Goal: Information Seeking & Learning: Check status

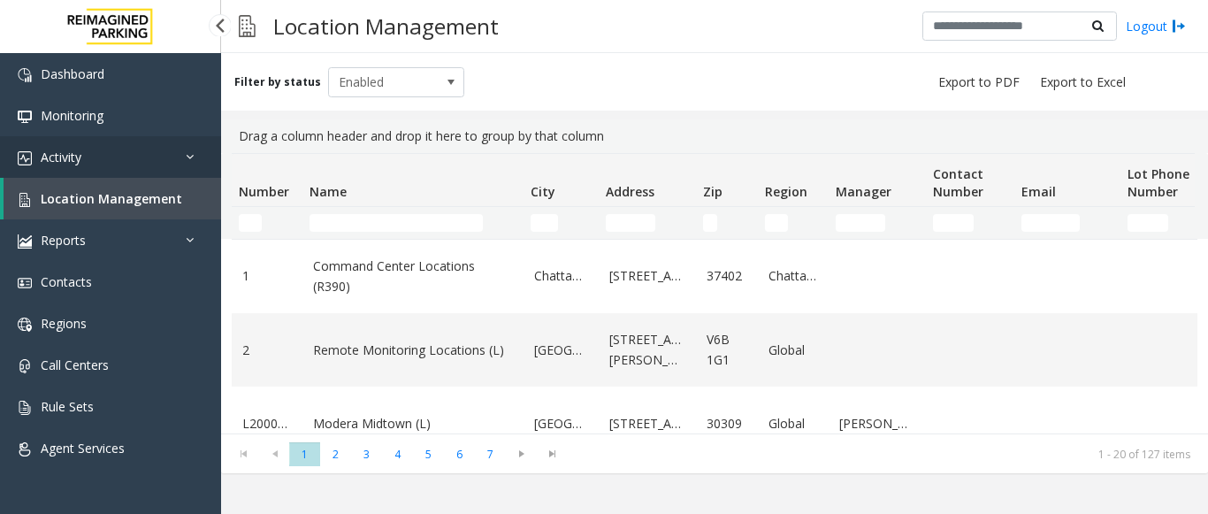
click at [137, 167] on link "Activity" at bounding box center [110, 157] width 221 height 42
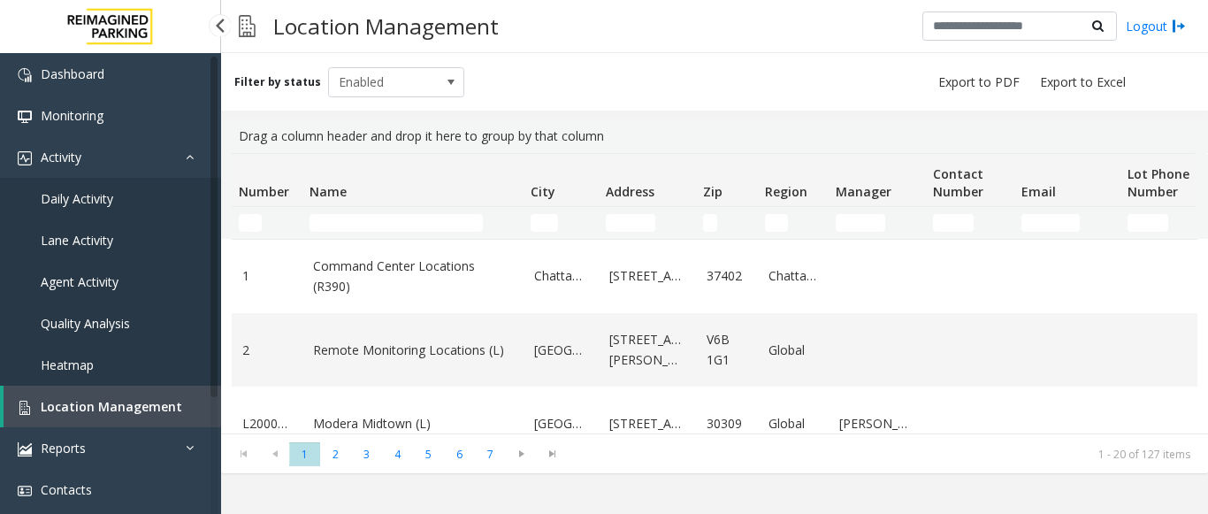
click at [104, 275] on span "Agent Activity" at bounding box center [80, 281] width 78 height 17
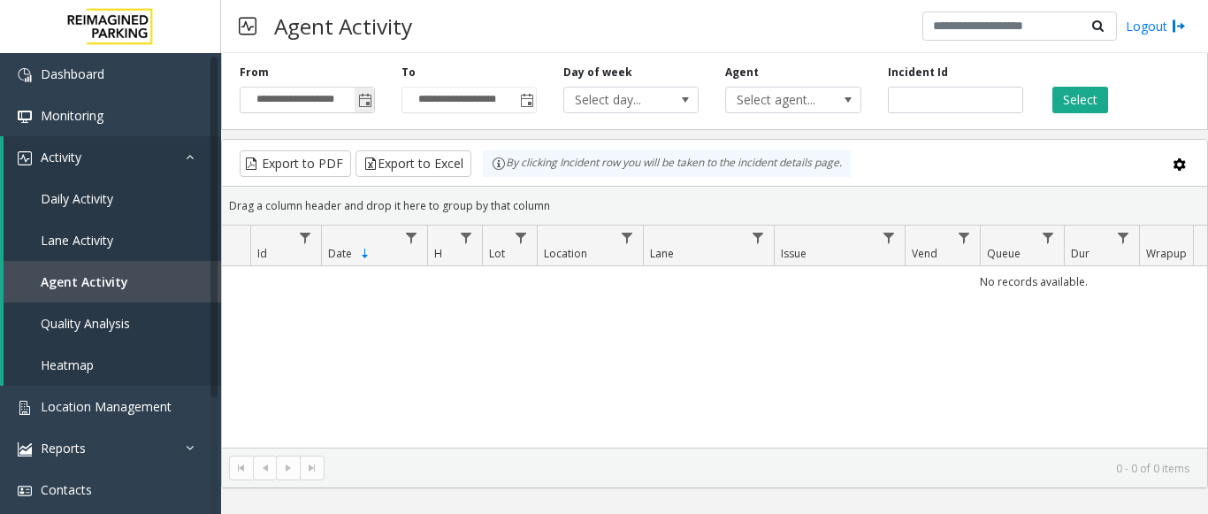
click at [363, 101] on span "Toggle popup" at bounding box center [365, 101] width 14 height 14
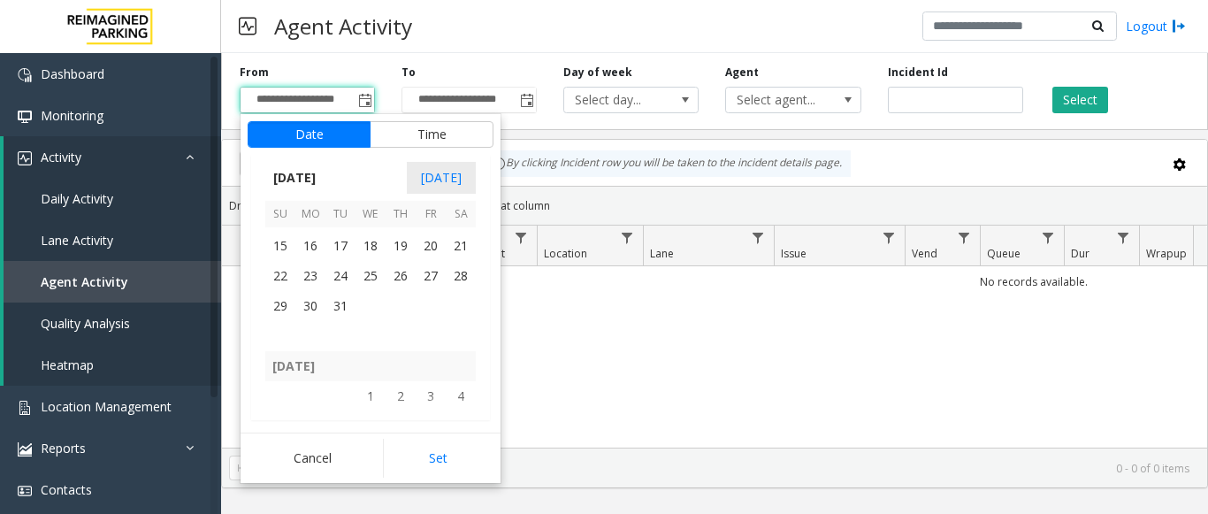
scroll to position [315421, 0]
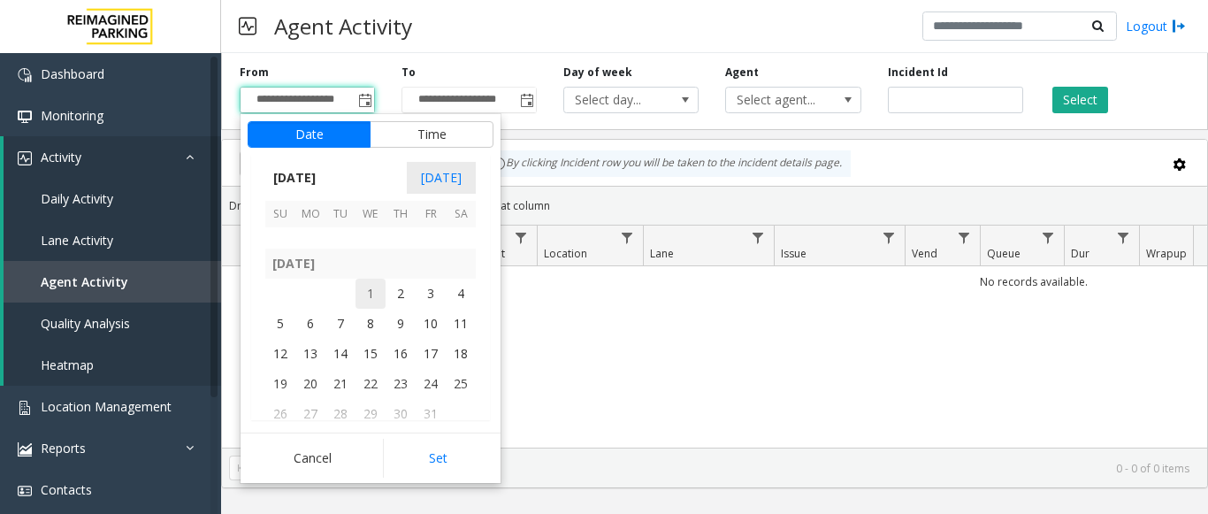
click at [377, 293] on span "1" at bounding box center [370, 294] width 30 height 30
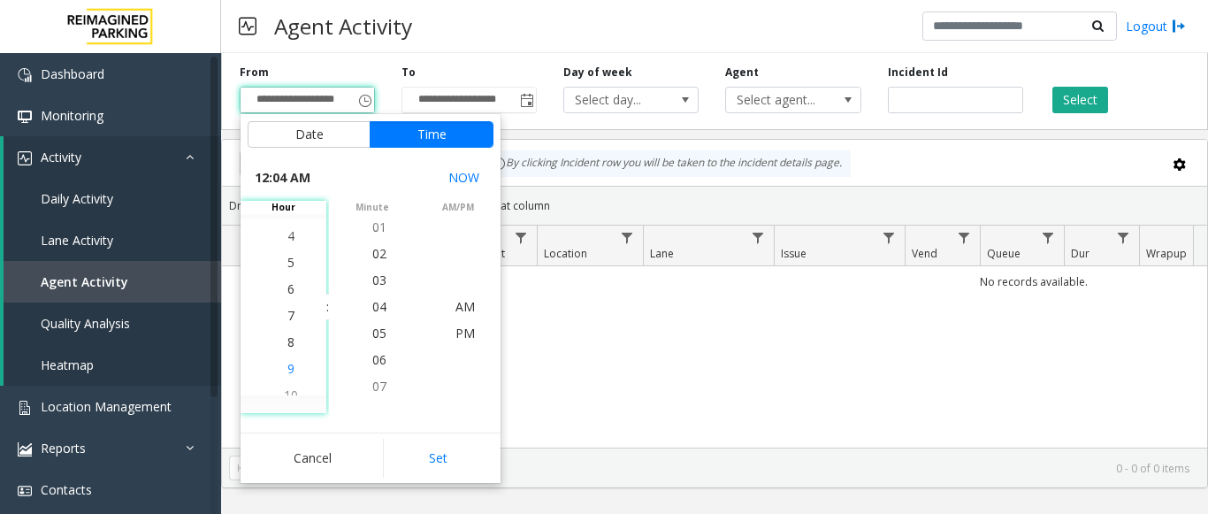
scroll to position [186, 0]
click at [289, 248] on li "5" at bounding box center [291, 253] width 62 height 27
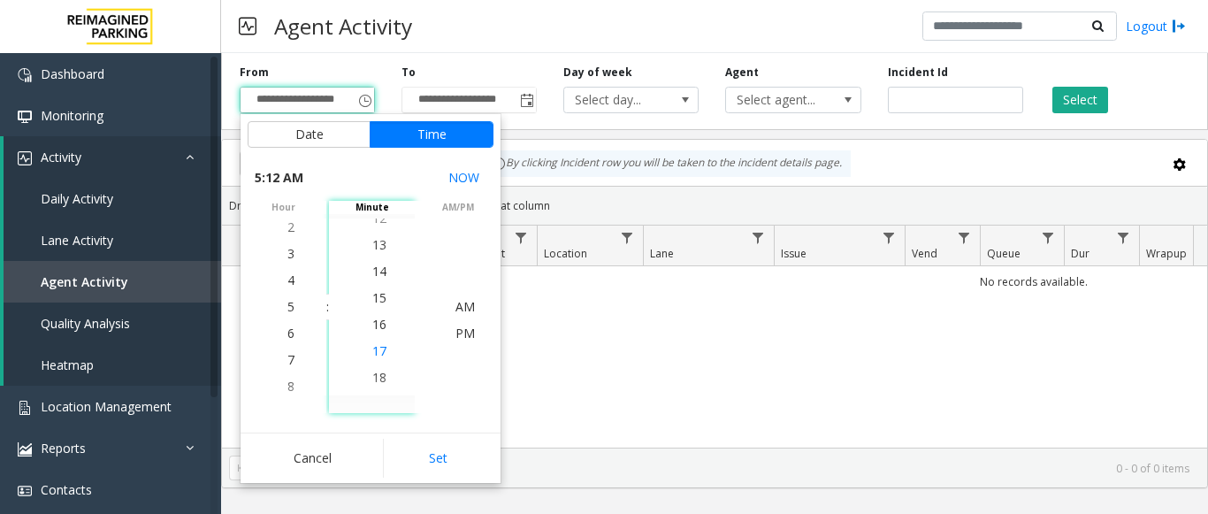
scroll to position [424, 0]
click at [373, 273] on span "30" at bounding box center [379, 279] width 14 height 17
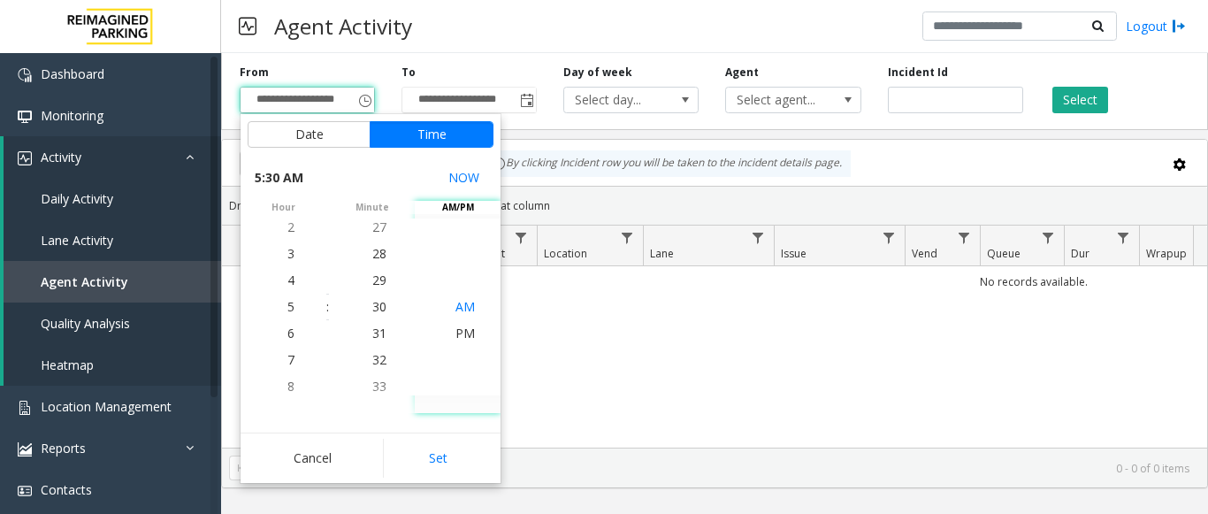
click at [460, 305] on span "AM" at bounding box center [464, 306] width 19 height 17
click at [447, 460] on button "Set" at bounding box center [438, 458] width 111 height 39
type input "**********"
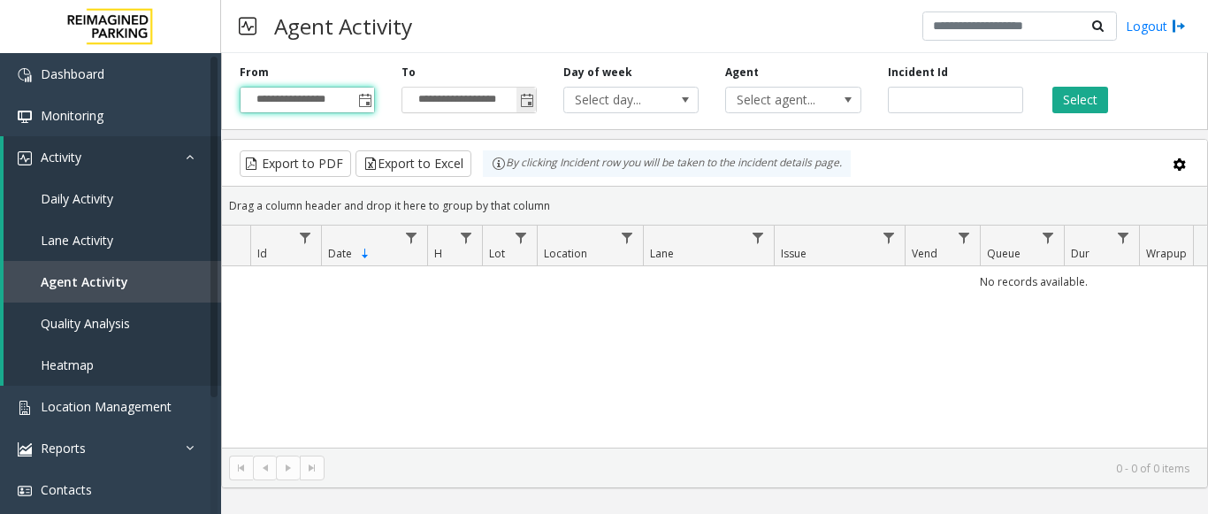
click at [524, 107] on span "Toggle popup" at bounding box center [527, 101] width 14 height 14
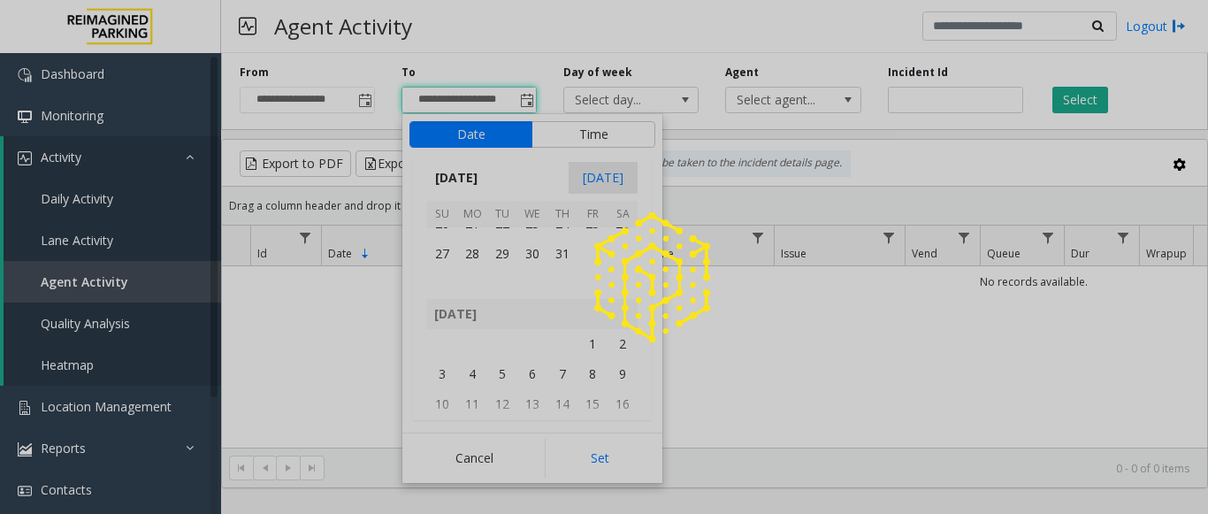
scroll to position [317012, 0]
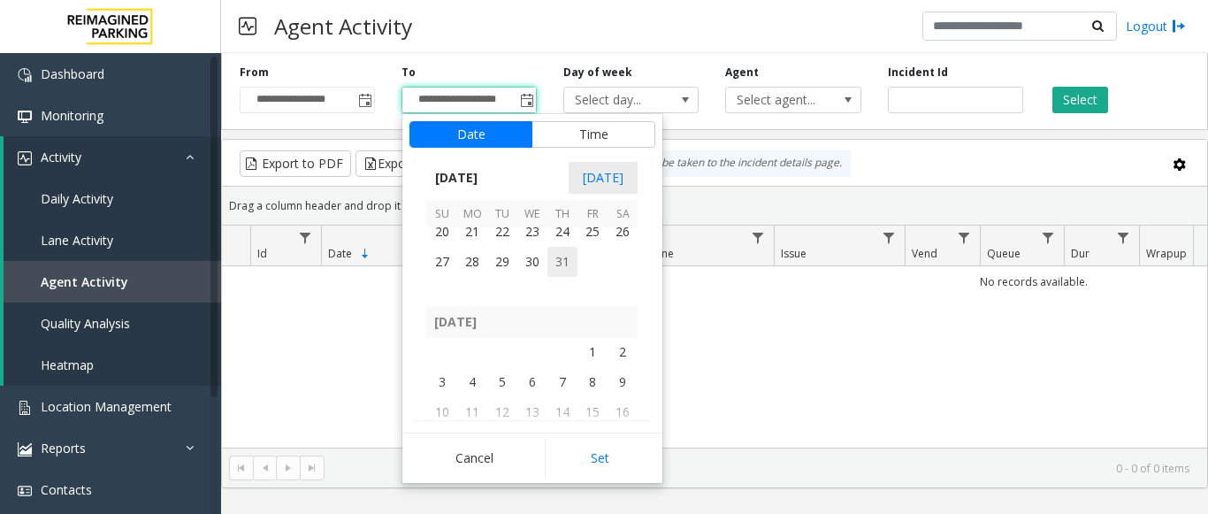
click at [567, 253] on span "31" at bounding box center [562, 262] width 30 height 30
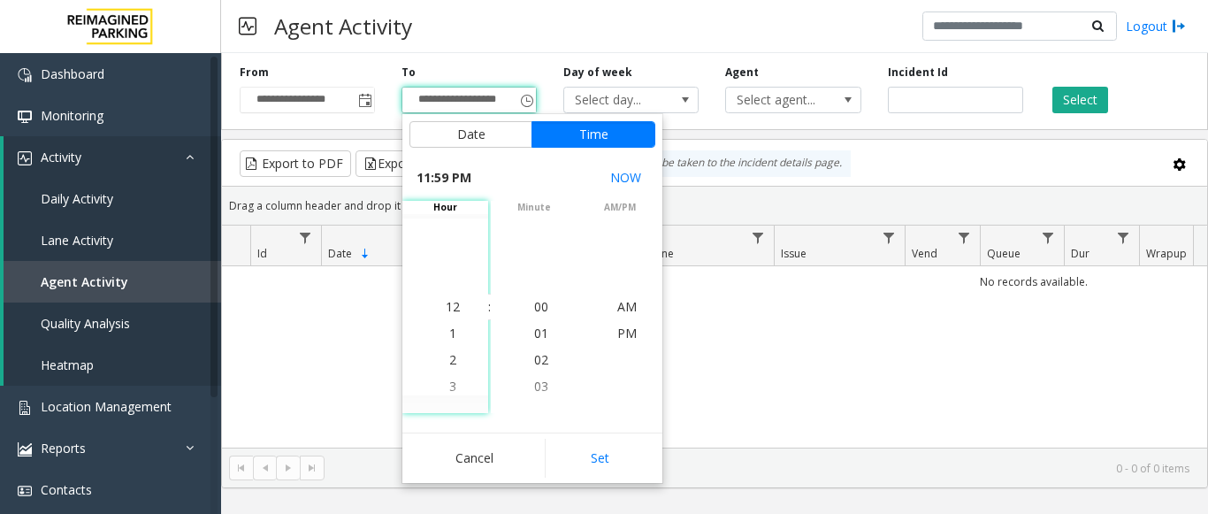
scroll to position [27, 0]
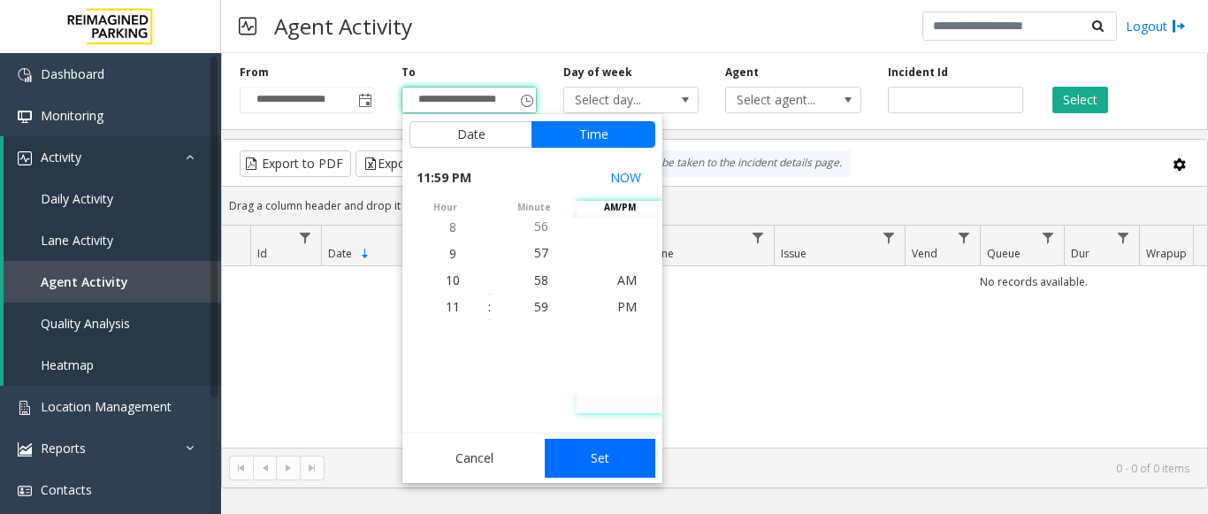
click at [596, 455] on button "Set" at bounding box center [600, 458] width 111 height 39
type input "**********"
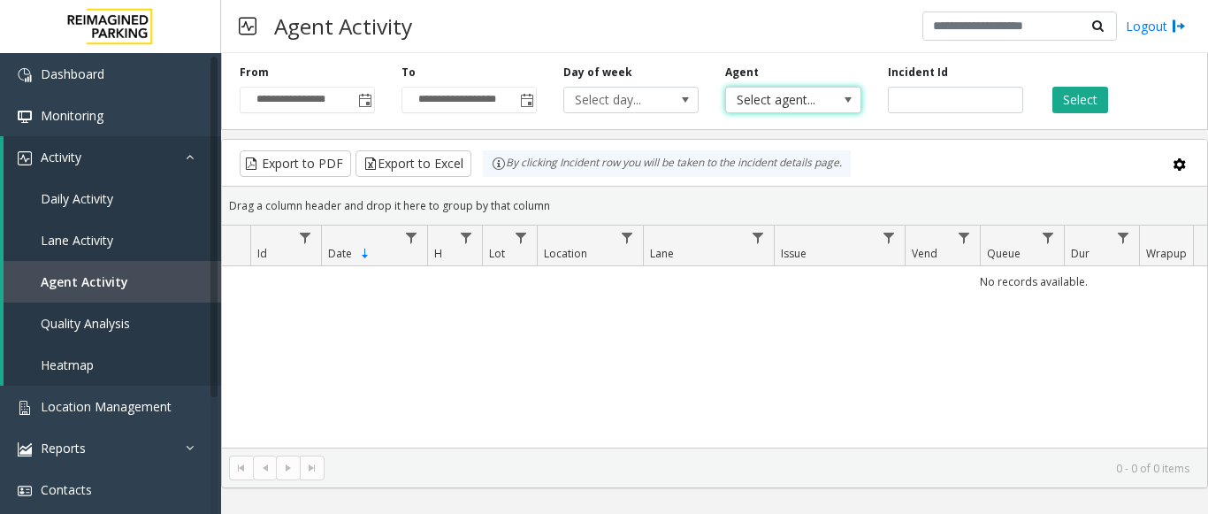
click at [841, 109] on span at bounding box center [848, 100] width 25 height 25
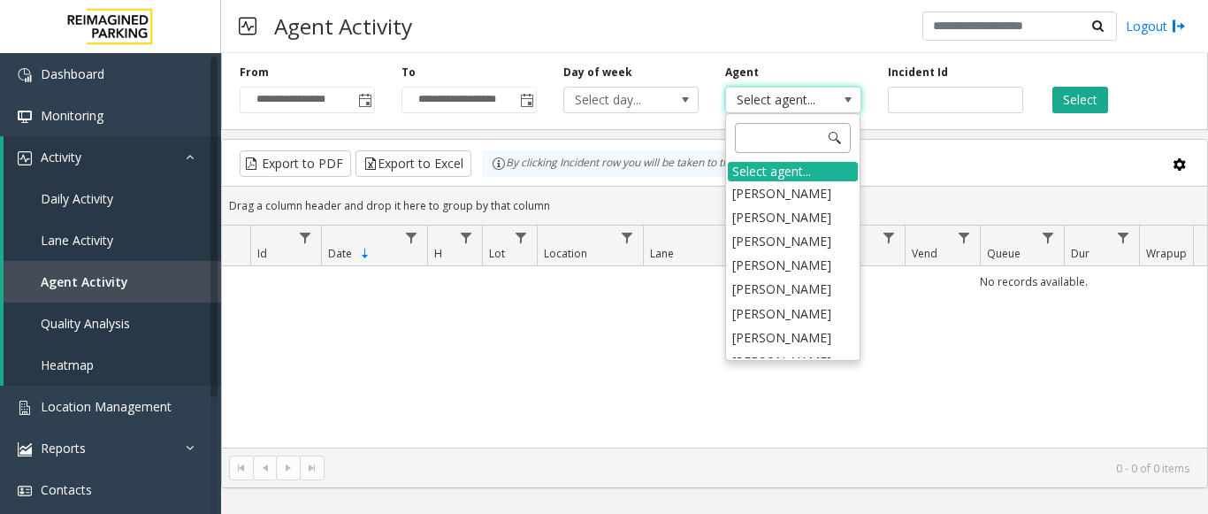
click at [806, 134] on input at bounding box center [793, 138] width 116 height 30
type input "***"
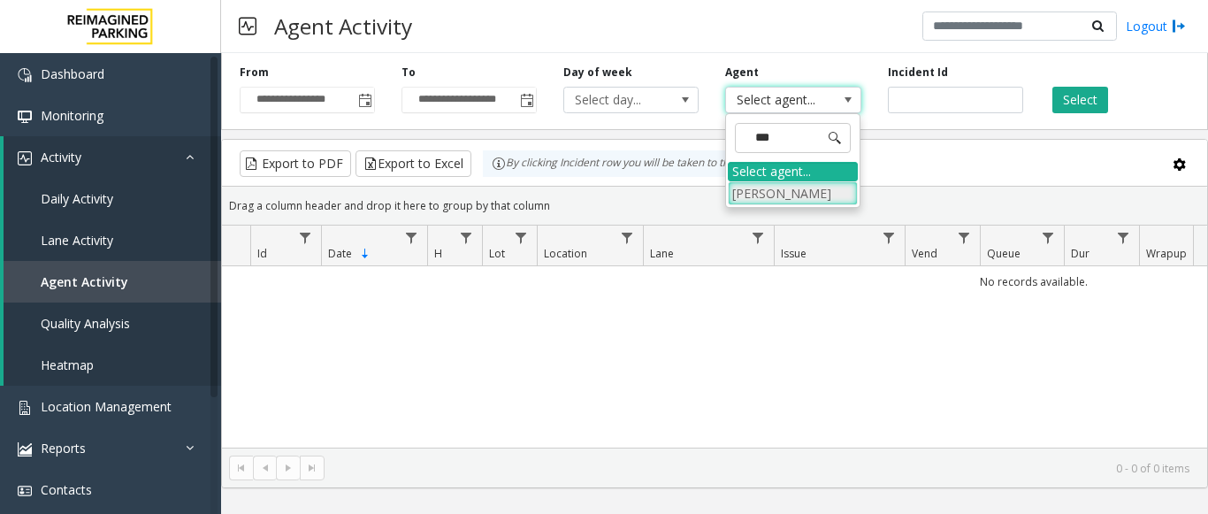
click at [809, 192] on li "[PERSON_NAME]" at bounding box center [793, 193] width 130 height 24
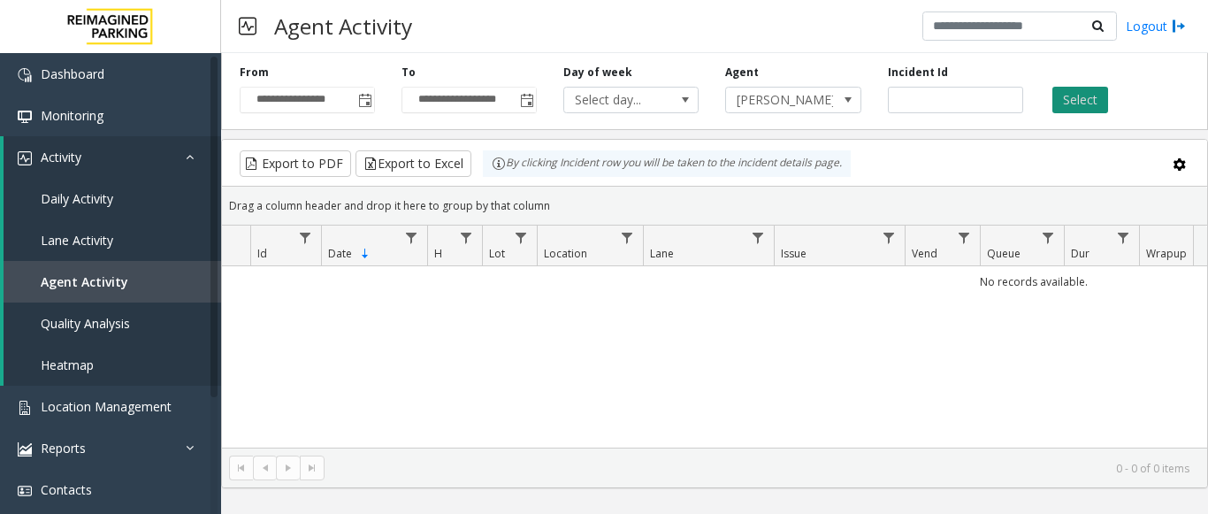
click at [1080, 98] on button "Select" at bounding box center [1080, 100] width 56 height 27
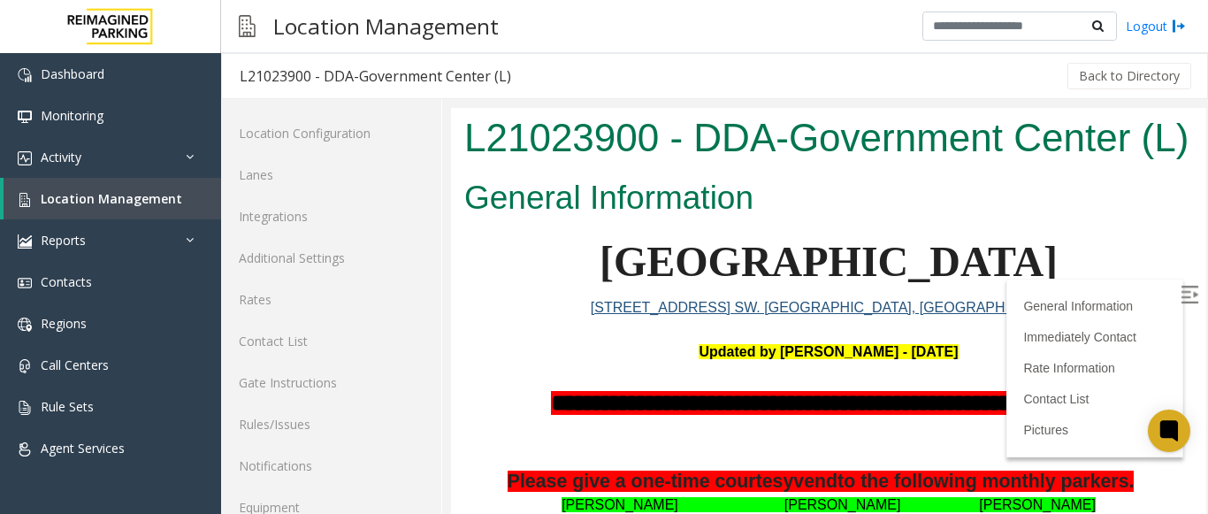
click at [1180, 293] on img at bounding box center [1189, 295] width 18 height 18
click at [130, 194] on span "Location Management" at bounding box center [111, 198] width 141 height 17
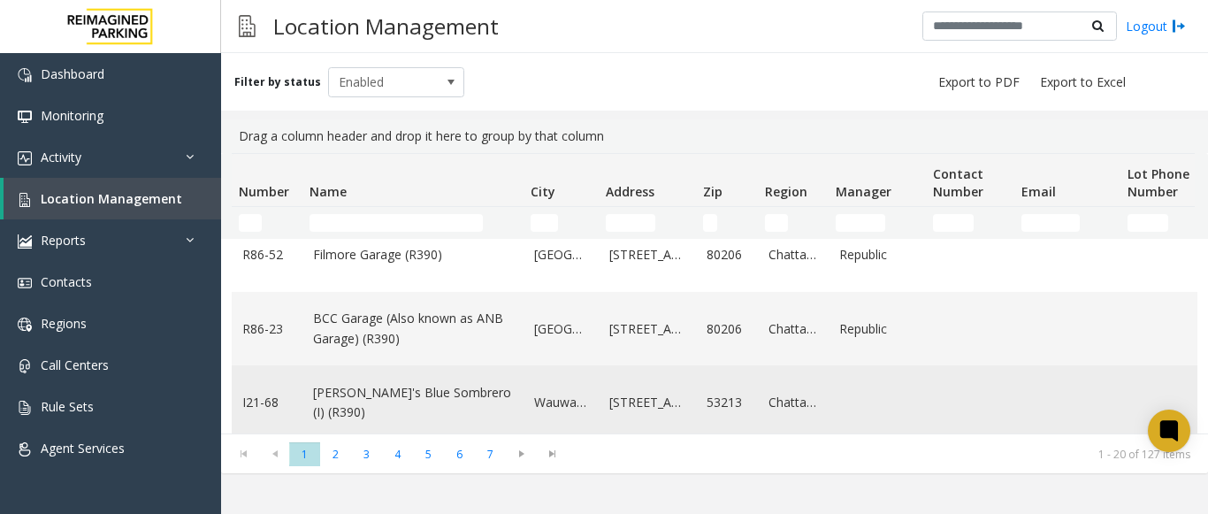
scroll to position [354, 0]
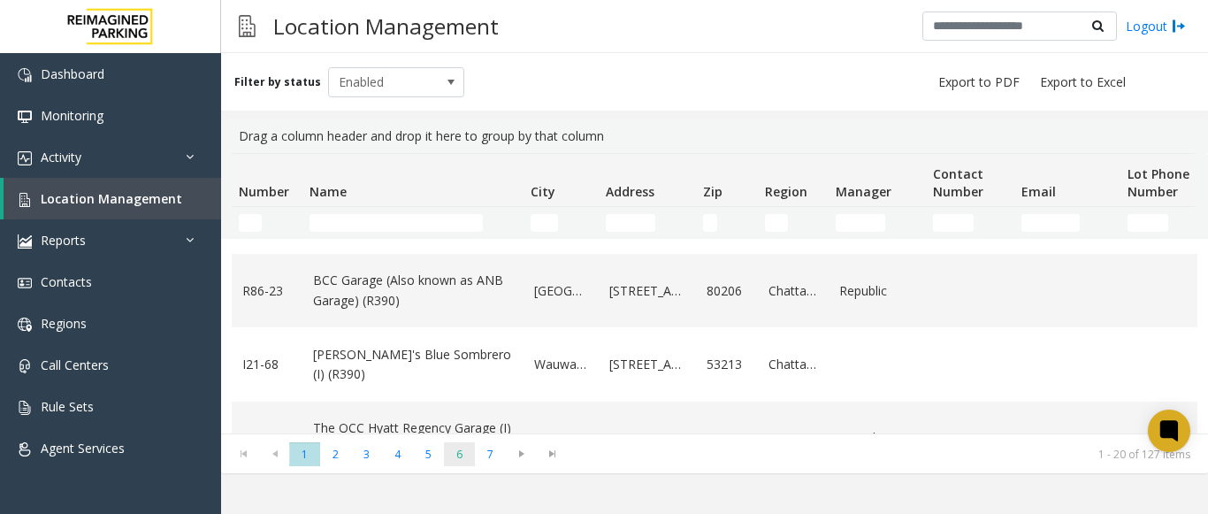
click at [449, 464] on span "6" at bounding box center [459, 454] width 31 height 24
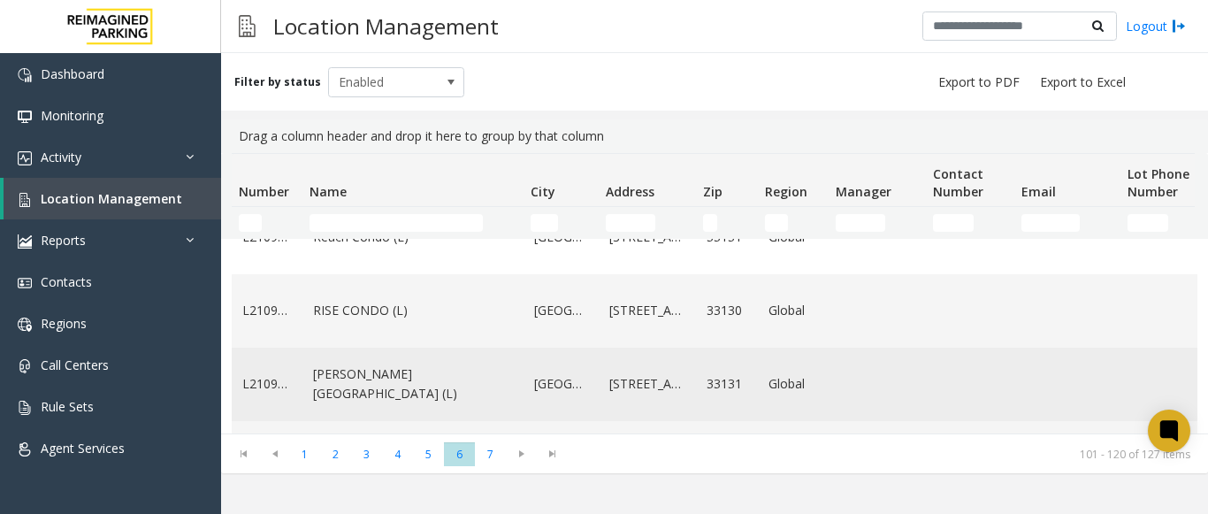
click at [393, 364] on link "Wells Fargo Center (L)" at bounding box center [413, 384] width 200 height 40
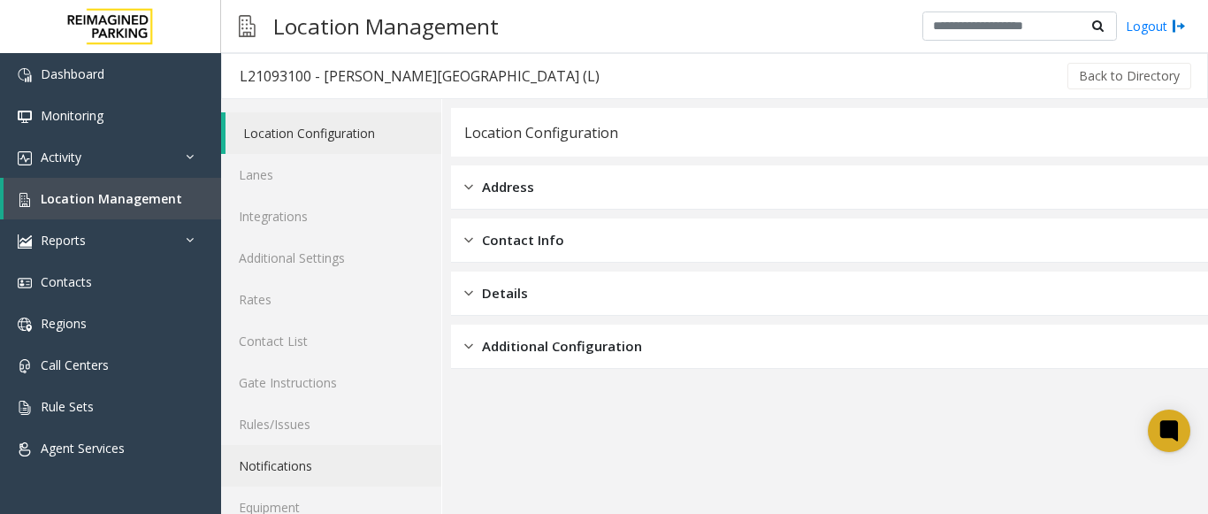
scroll to position [69, 0]
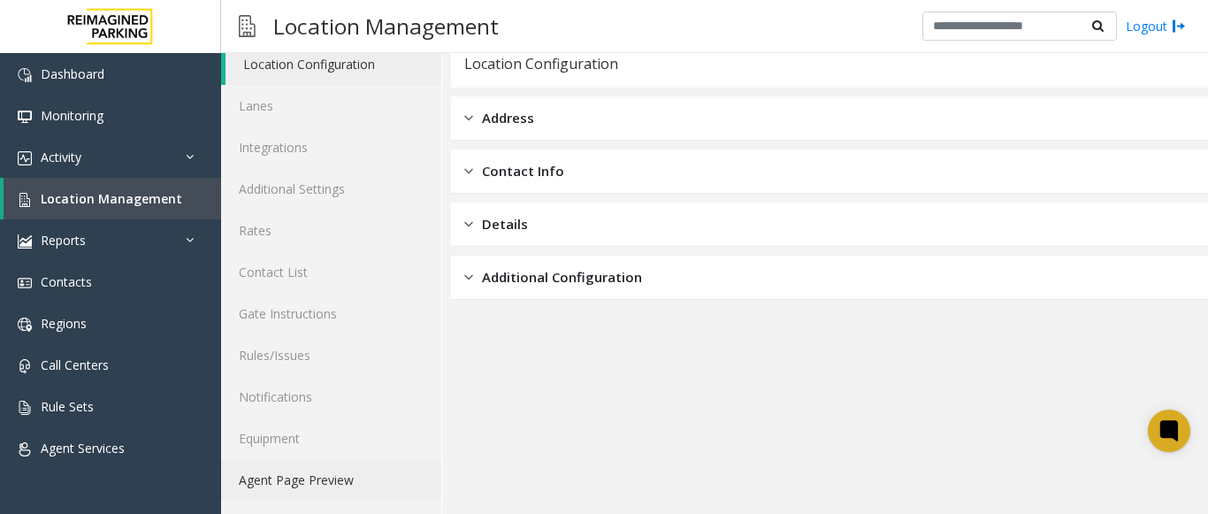
click at [351, 475] on link "Agent Page Preview" at bounding box center [331, 480] width 220 height 42
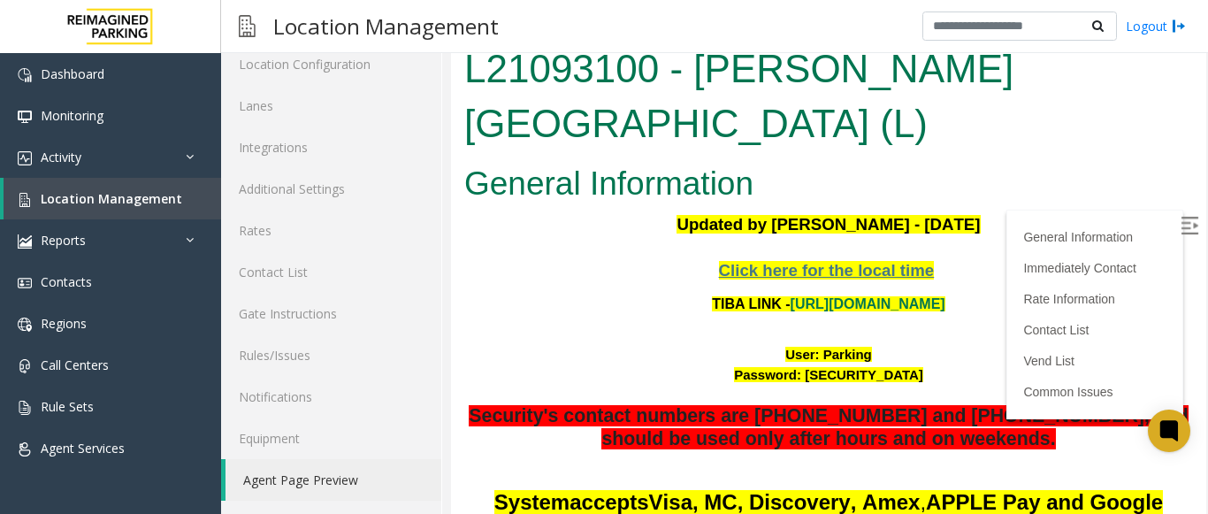
click at [1180, 227] on img at bounding box center [1189, 226] width 18 height 18
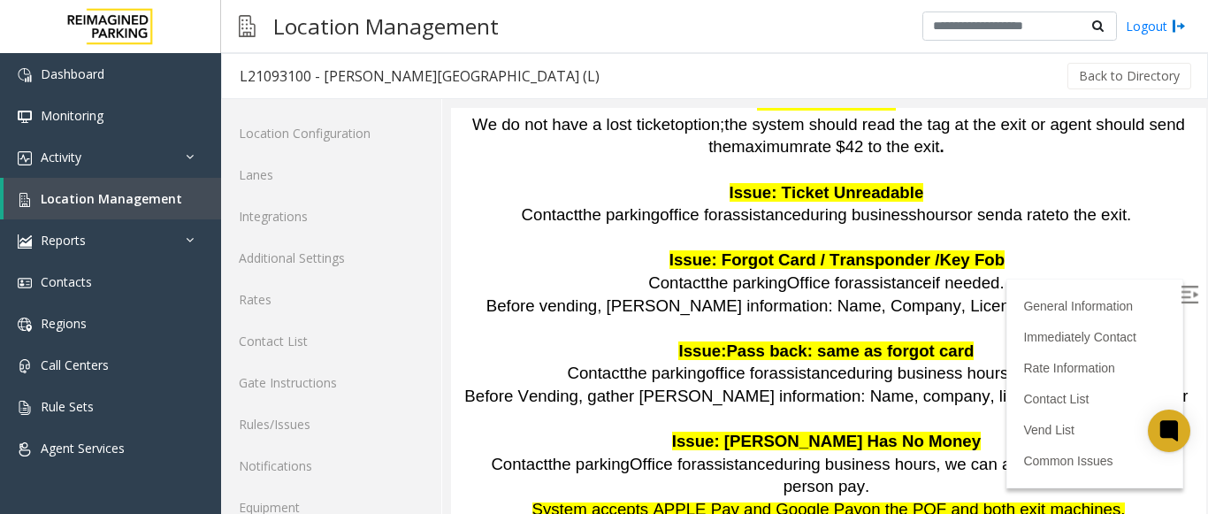
scroll to position [1715, 0]
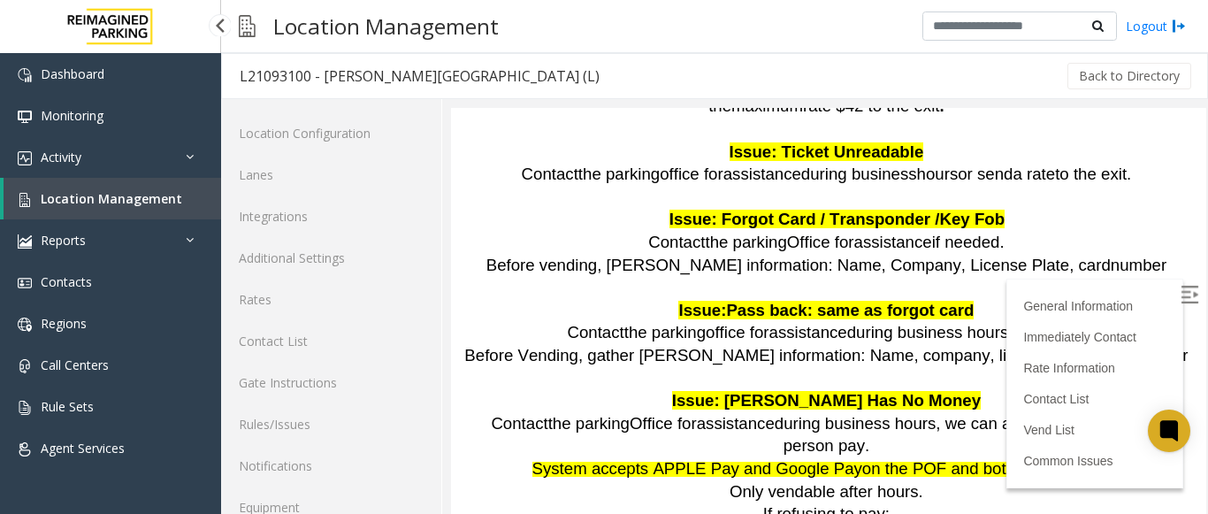
click at [183, 184] on link "Location Management" at bounding box center [113, 199] width 218 height 42
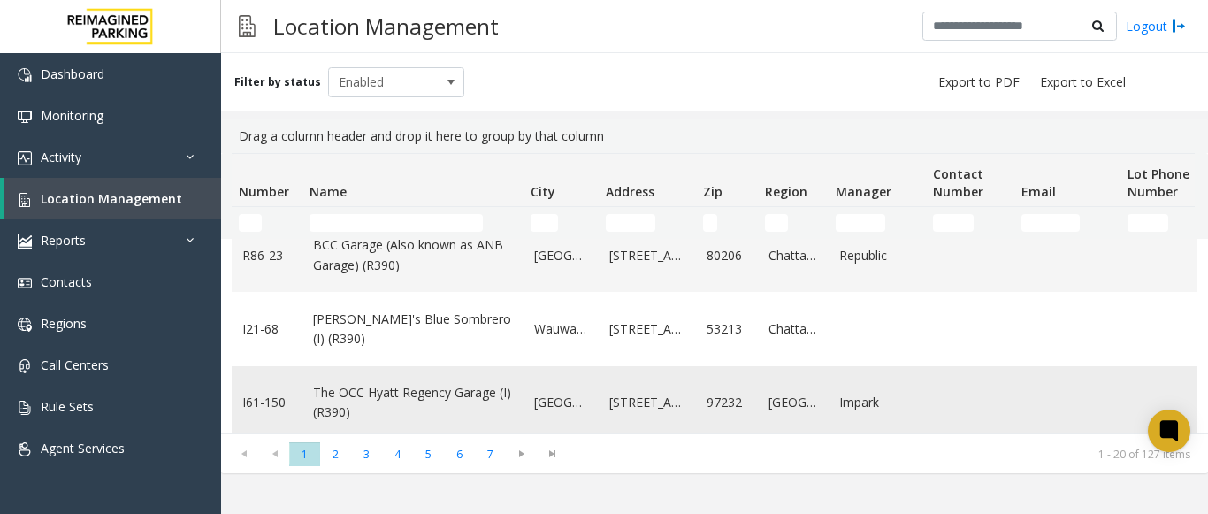
scroll to position [442, 0]
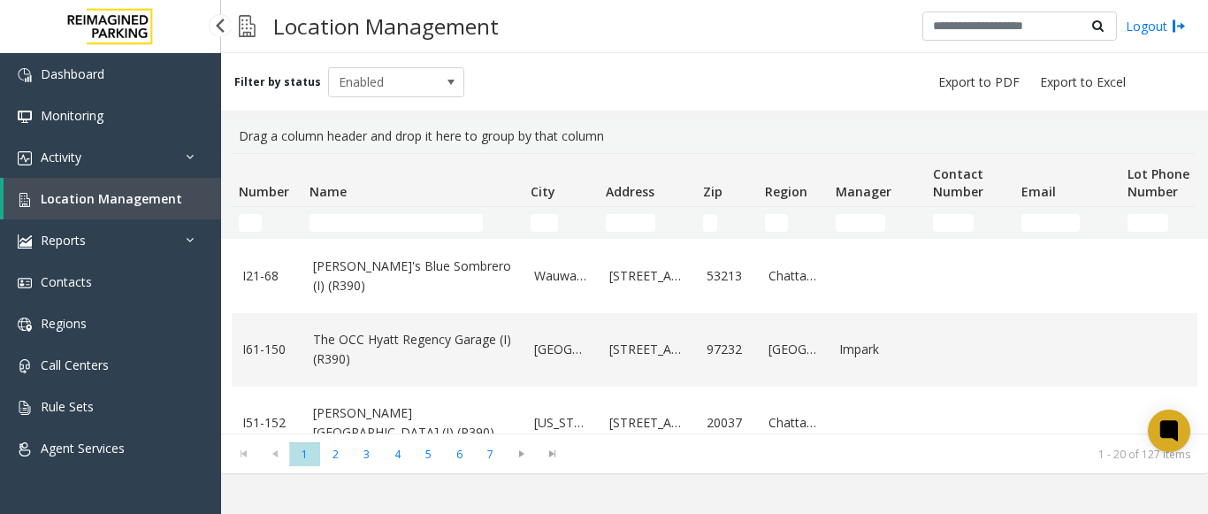
click at [184, 189] on link "Location Management" at bounding box center [113, 199] width 218 height 42
